Goal: Task Accomplishment & Management: Use online tool/utility

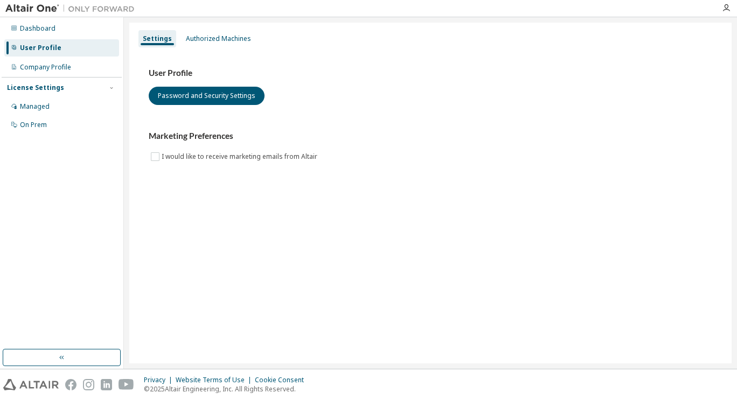
click at [207, 41] on div "Authorized Machines" at bounding box center [218, 38] width 65 height 9
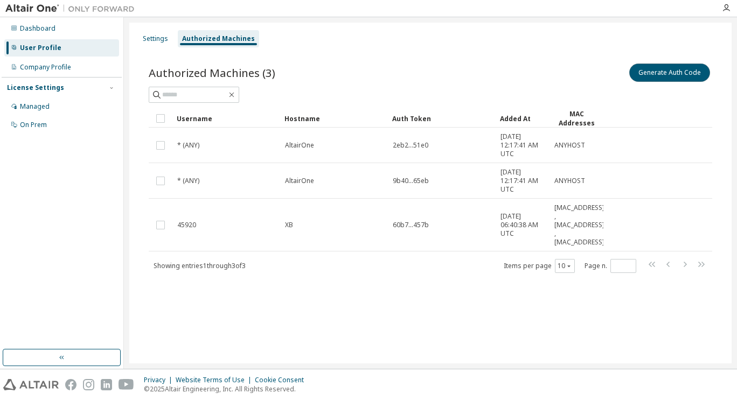
click at [664, 80] on button "Generate Auth Code" at bounding box center [669, 73] width 81 height 18
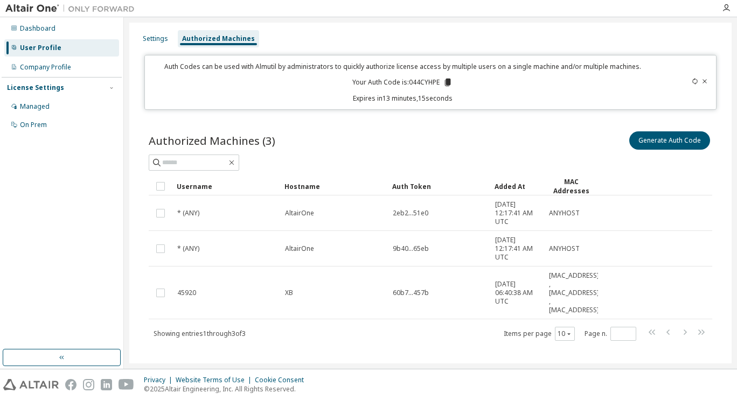
click at [444, 86] on icon at bounding box center [448, 83] width 10 height 10
click at [408, 138] on div "Authorized Machines (3) Generate Auth Code" at bounding box center [430, 140] width 563 height 23
